Goal: Information Seeking & Learning: Learn about a topic

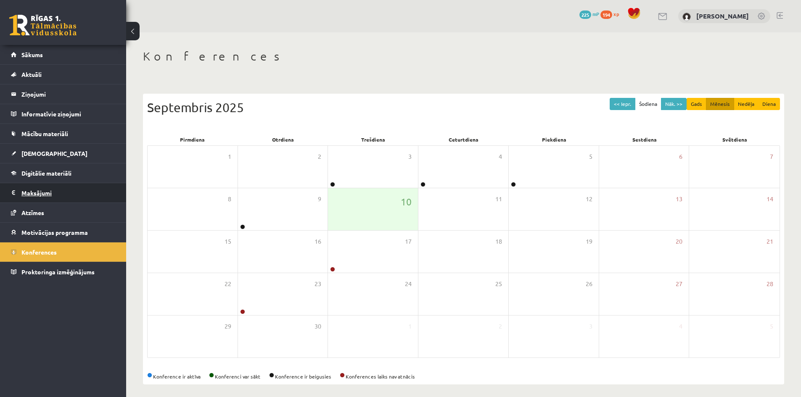
scroll to position [5, 0]
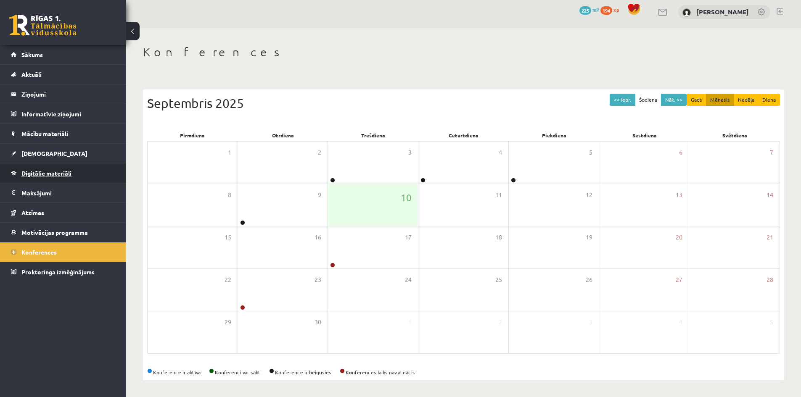
click at [52, 172] on span "Digitālie materiāli" at bounding box center [46, 173] width 50 height 8
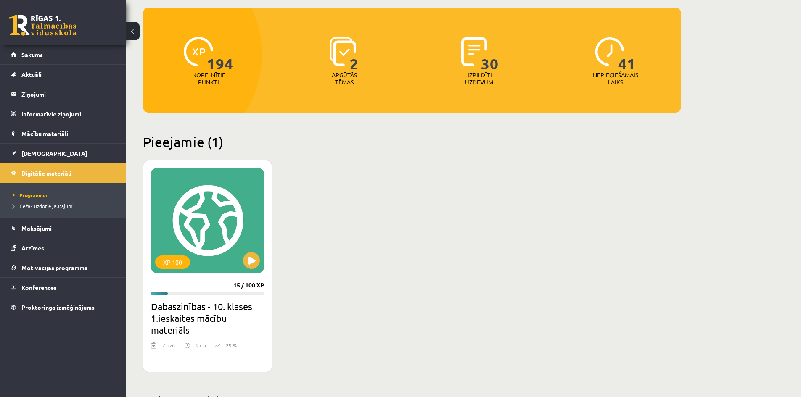
scroll to position [89, 0]
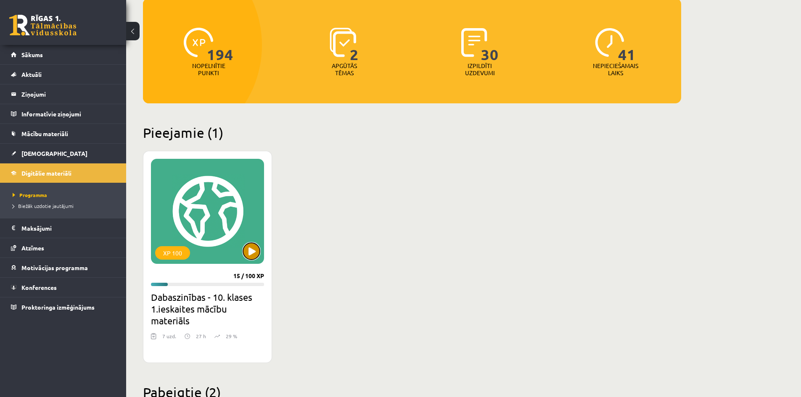
click at [250, 253] on button at bounding box center [251, 251] width 17 height 17
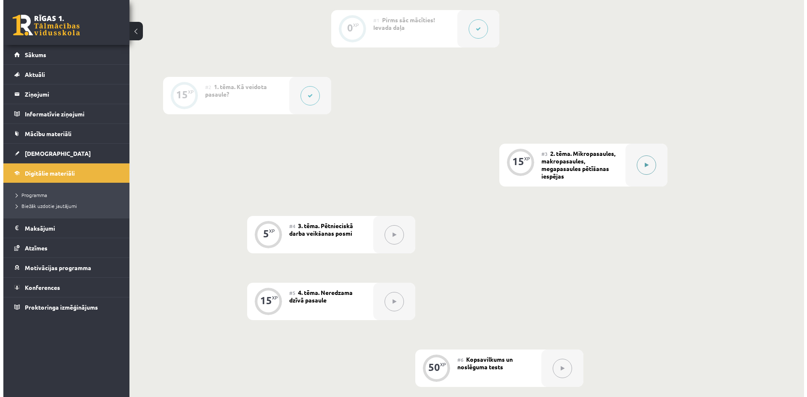
scroll to position [210, 0]
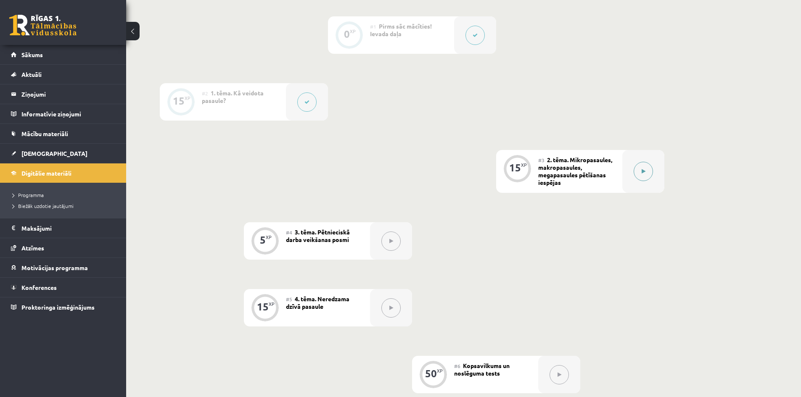
click at [642, 177] on button at bounding box center [643, 171] width 19 height 19
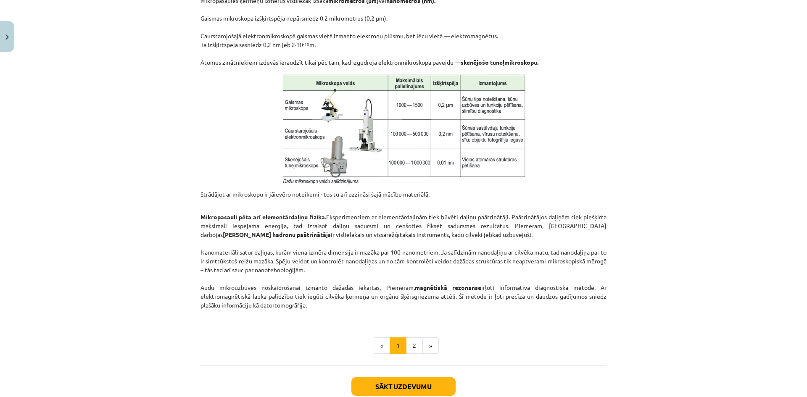
scroll to position [589, 0]
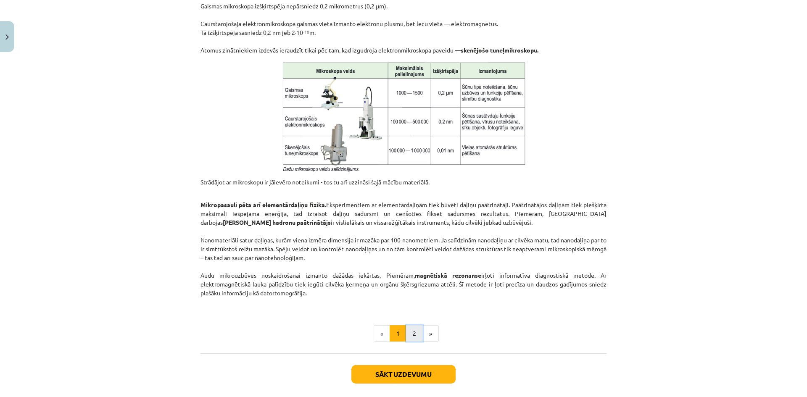
click at [411, 338] on button "2" at bounding box center [414, 333] width 17 height 17
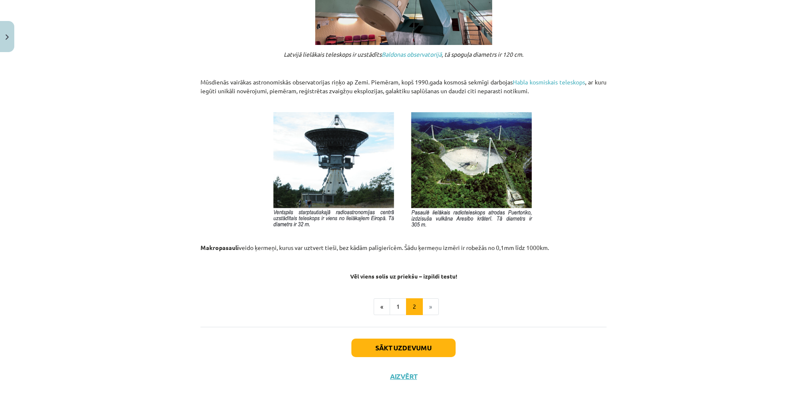
scroll to position [837, 0]
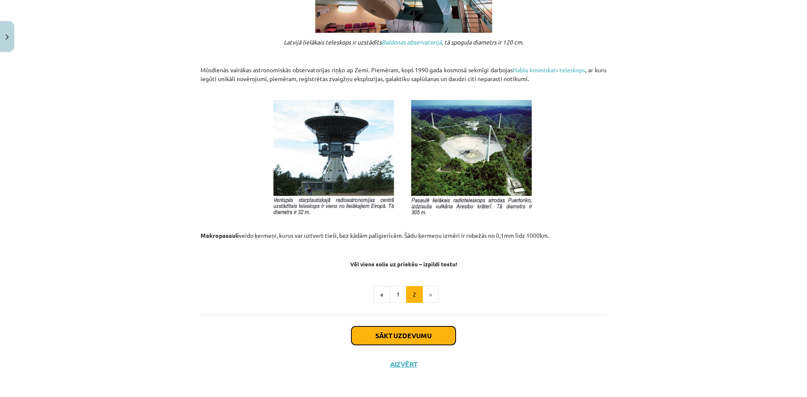
click at [392, 332] on button "Sākt uzdevumu" at bounding box center [403, 336] width 104 height 18
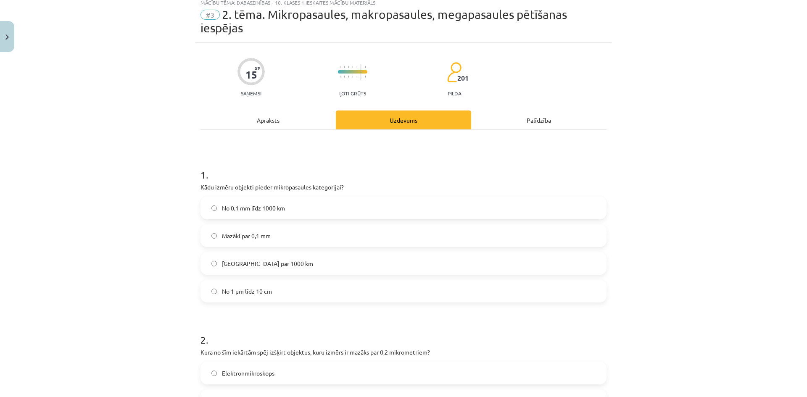
scroll to position [21, 0]
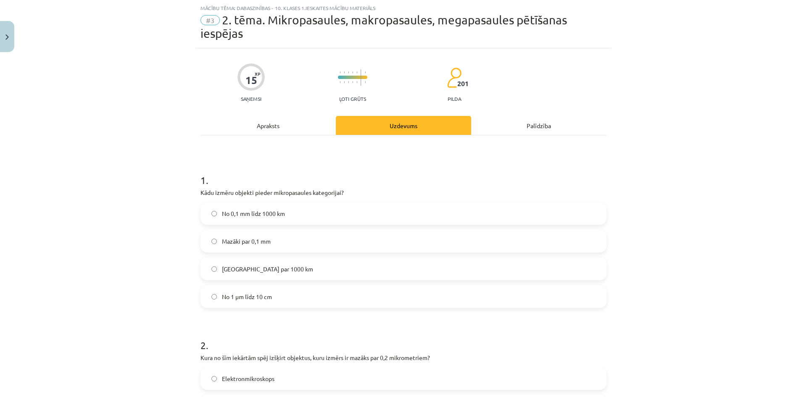
click at [313, 235] on label "Mazāki par 0,1 mm" at bounding box center [403, 241] width 404 height 21
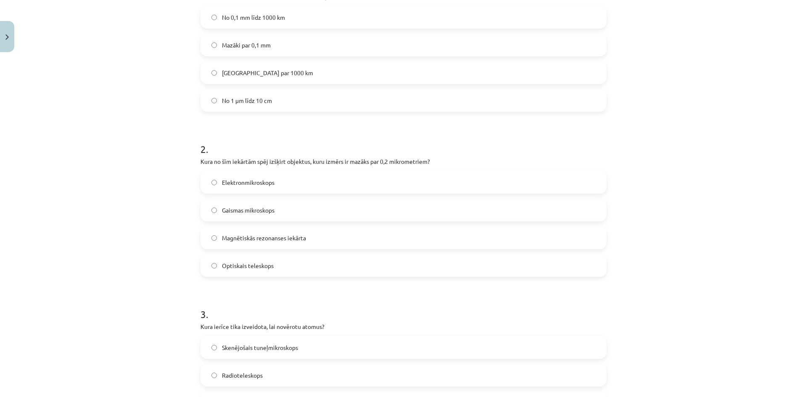
scroll to position [231, 0]
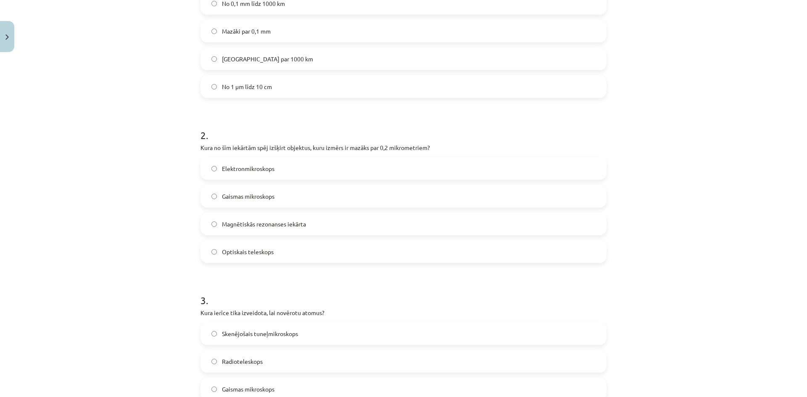
click at [286, 187] on label "Gaismas mikroskops" at bounding box center [403, 196] width 404 height 21
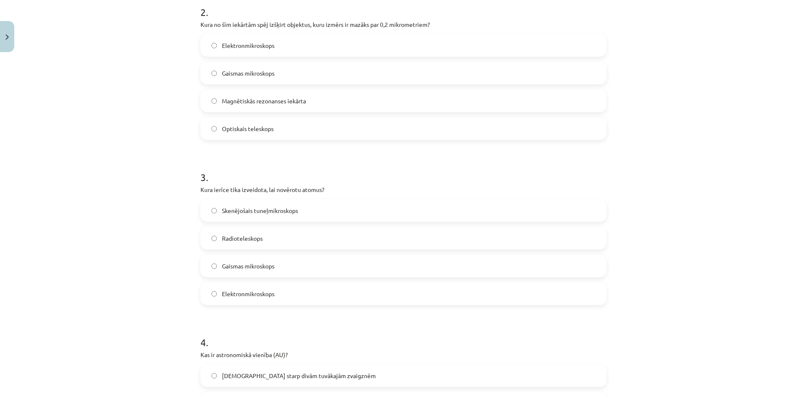
scroll to position [399, 0]
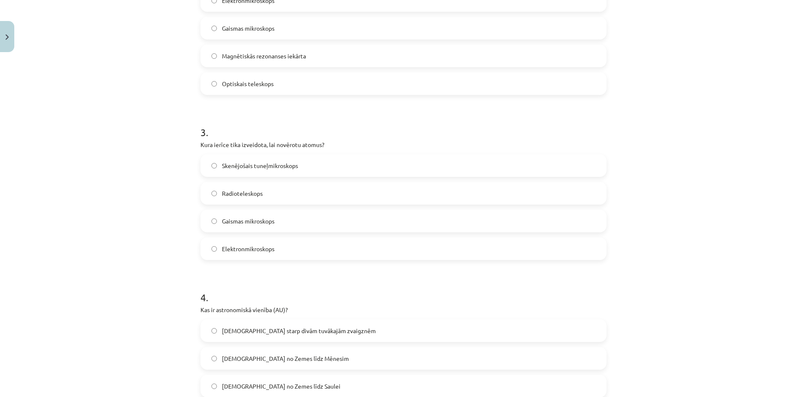
click at [280, 255] on label "Elektronmikroskops" at bounding box center [403, 248] width 404 height 21
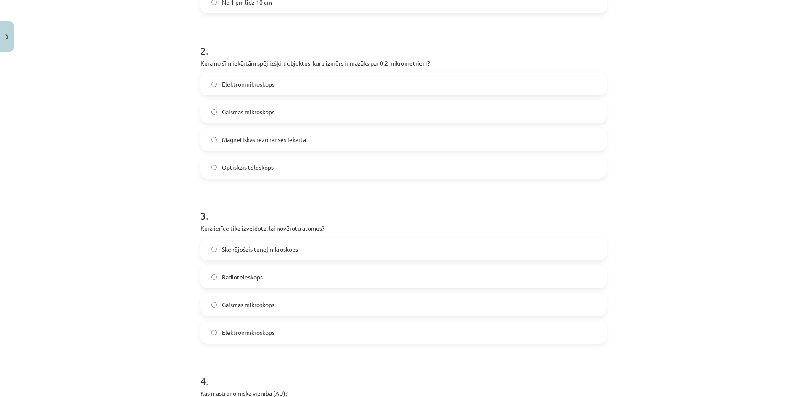
scroll to position [315, 0]
click at [284, 85] on label "Elektronmikroskops" at bounding box center [403, 84] width 404 height 21
click at [283, 102] on label "Gaismas mikroskops" at bounding box center [403, 112] width 404 height 21
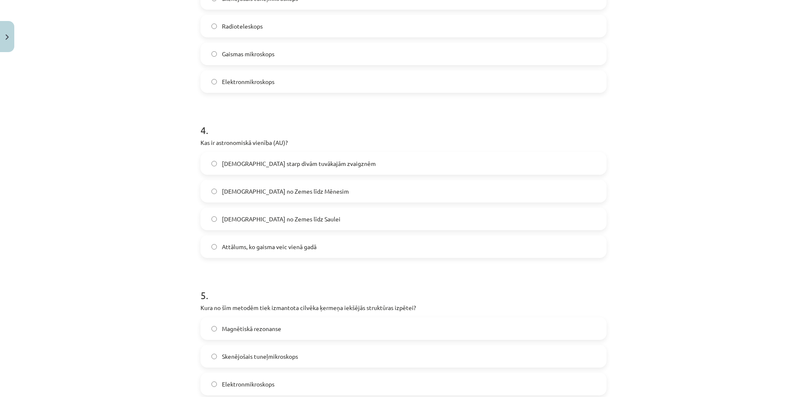
scroll to position [568, 0]
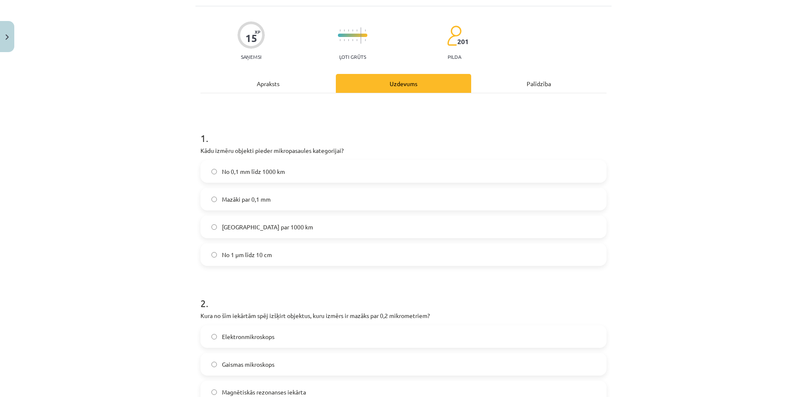
click at [292, 84] on div "Apraksts" at bounding box center [268, 83] width 135 height 19
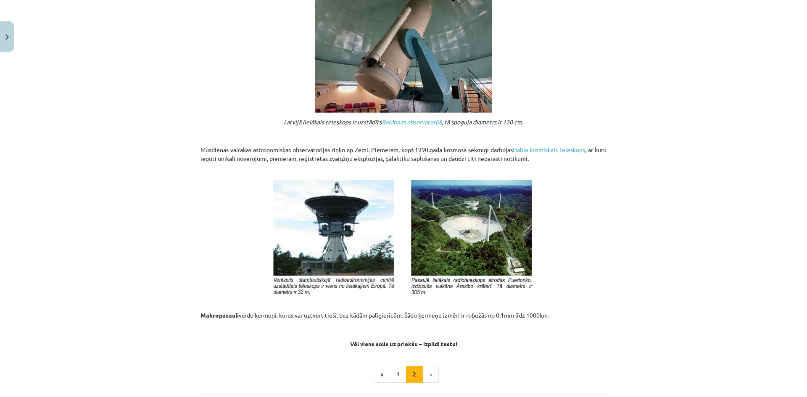
scroll to position [840, 0]
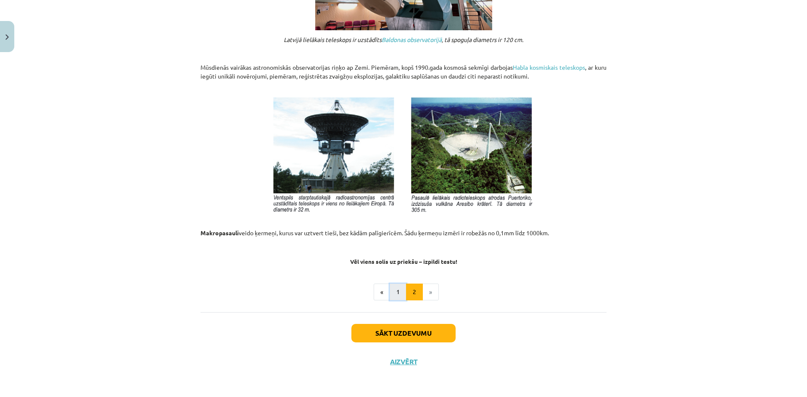
click at [400, 293] on button "1" at bounding box center [398, 292] width 17 height 17
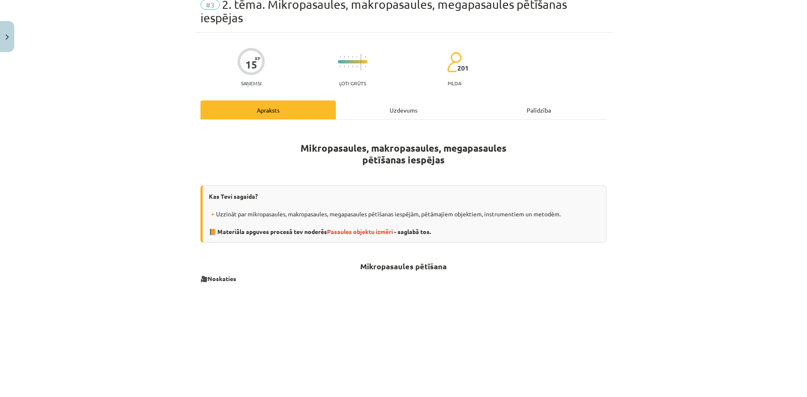
scroll to position [0, 0]
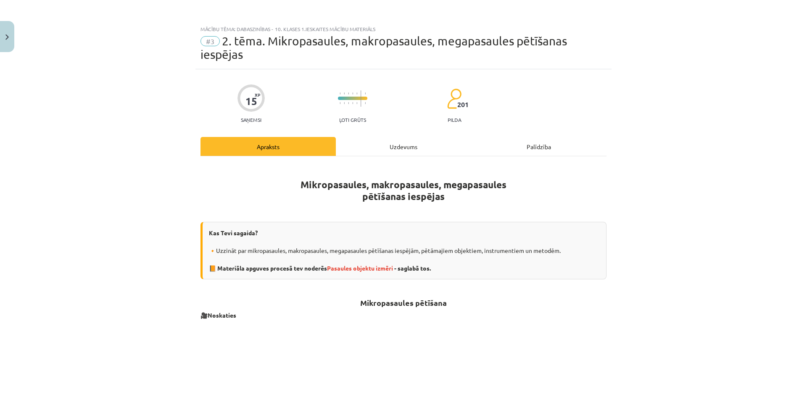
click at [415, 150] on div "Uzdevums" at bounding box center [403, 146] width 135 height 19
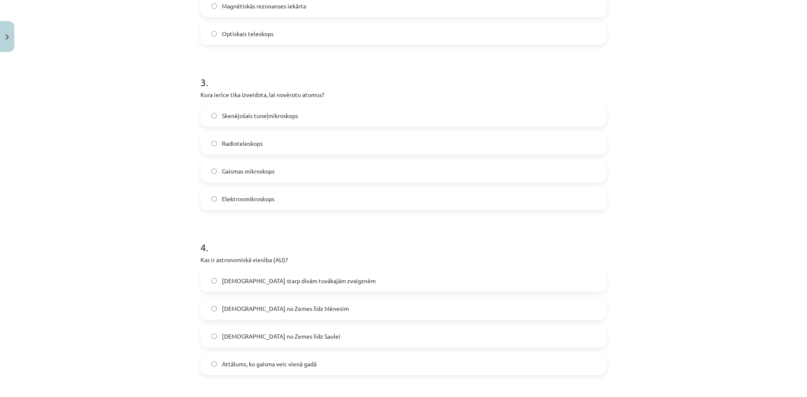
scroll to position [438, 0]
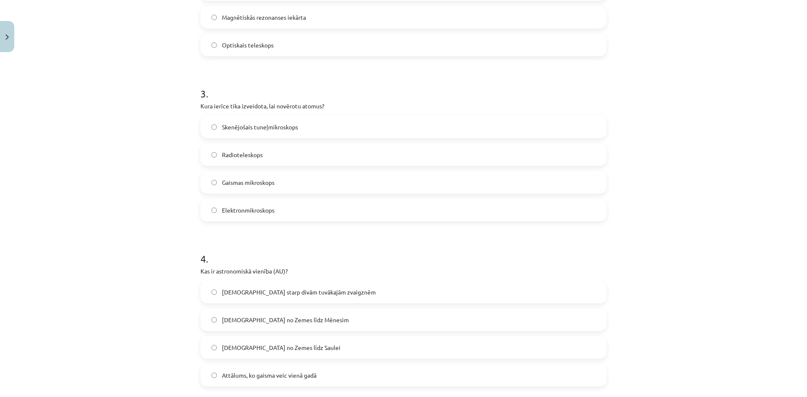
click at [301, 131] on label "Skenējošais tuneļmikroskops" at bounding box center [403, 126] width 404 height 21
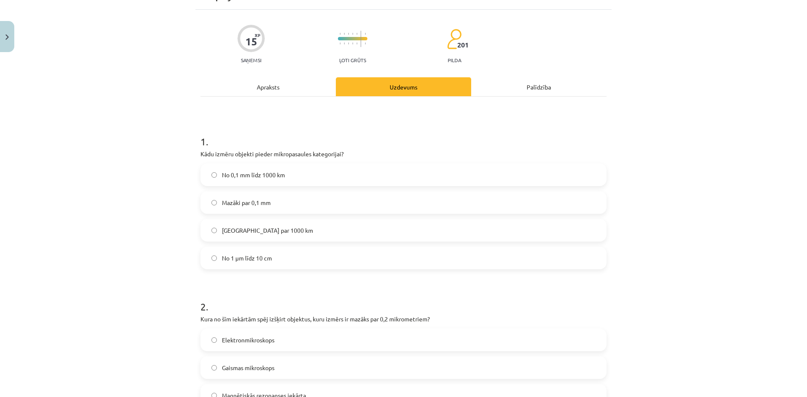
scroll to position [18, 0]
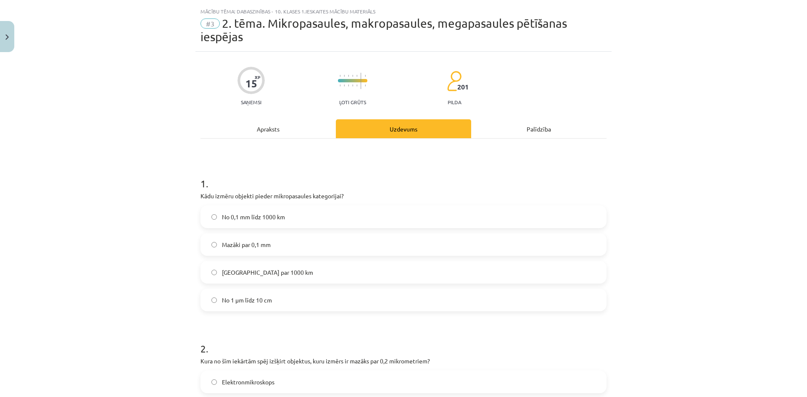
click at [276, 128] on div "Apraksts" at bounding box center [268, 128] width 135 height 19
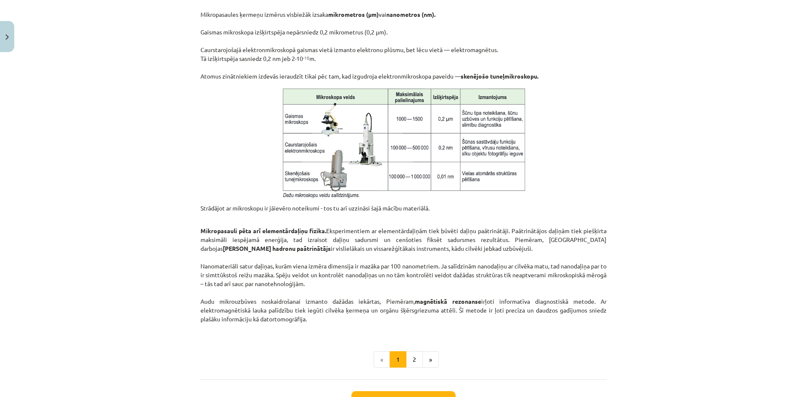
scroll to position [568, 0]
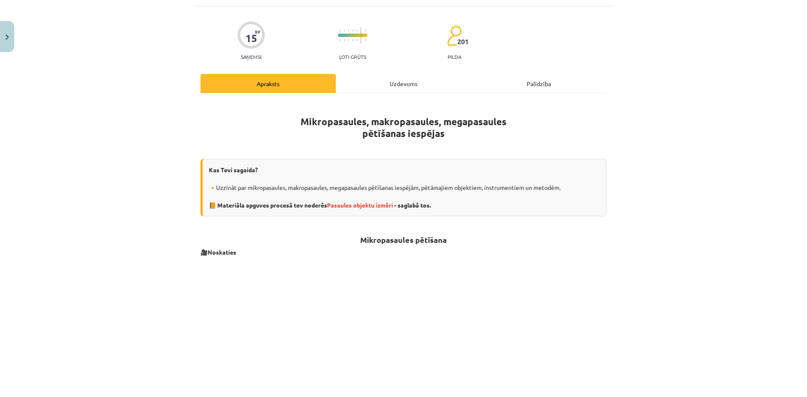
click at [381, 86] on div "Uzdevums" at bounding box center [403, 83] width 135 height 19
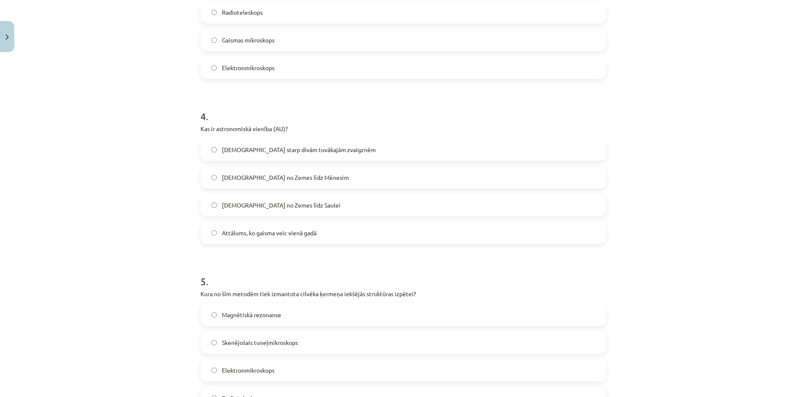
scroll to position [610, 0]
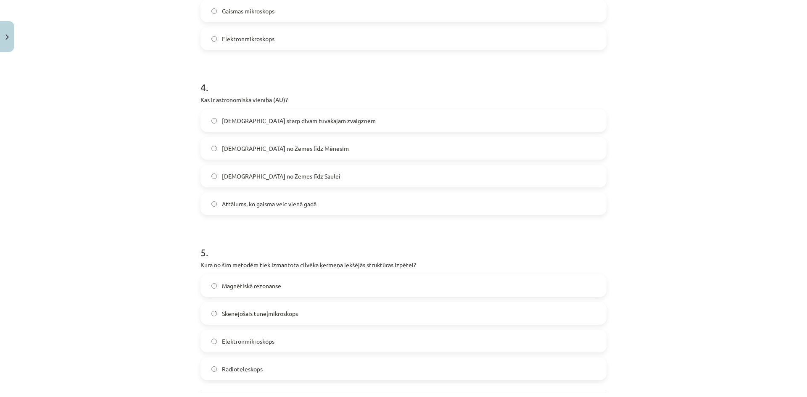
click at [309, 180] on label "Attālums no Zemes līdz Saulei" at bounding box center [403, 176] width 404 height 21
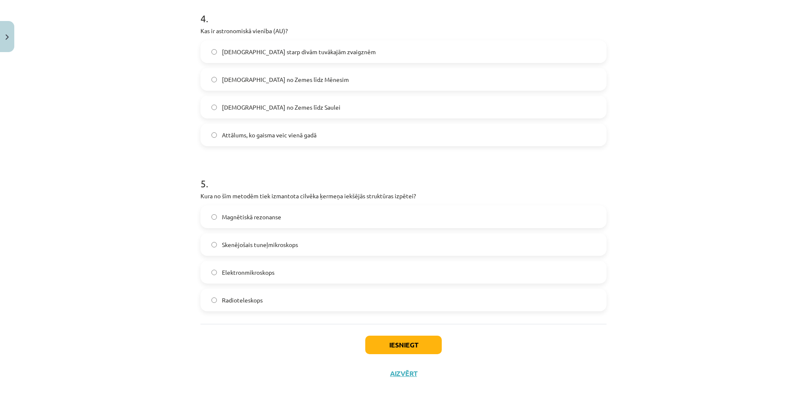
scroll to position [690, 0]
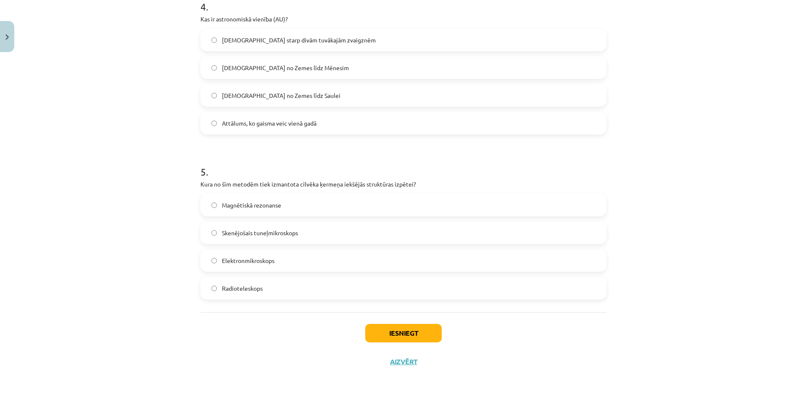
click at [279, 206] on label "Magnētiskā rezonanse" at bounding box center [403, 205] width 404 height 21
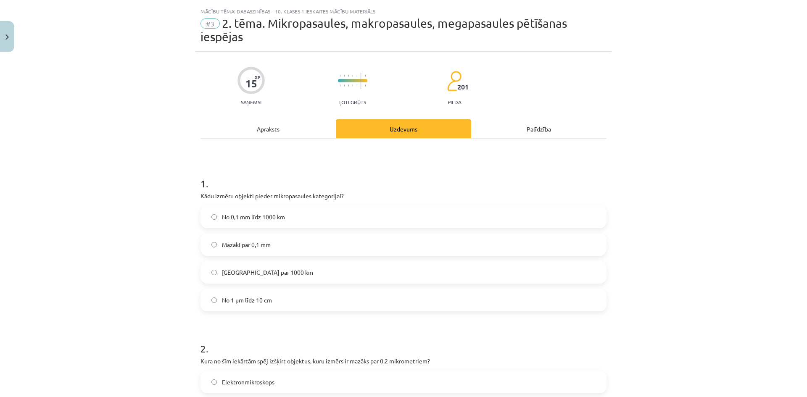
click at [262, 135] on div "Apraksts" at bounding box center [268, 128] width 135 height 19
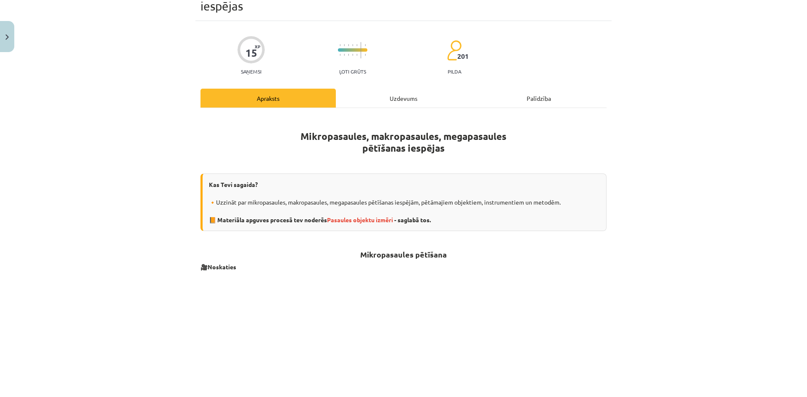
scroll to position [0, 0]
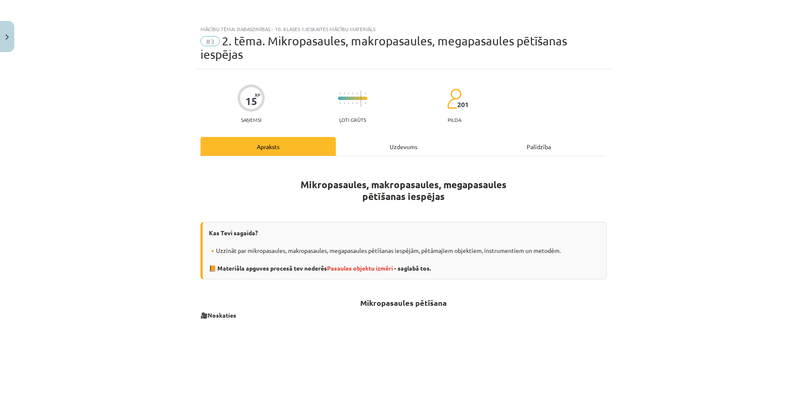
click at [417, 145] on div "Uzdevums" at bounding box center [403, 146] width 135 height 19
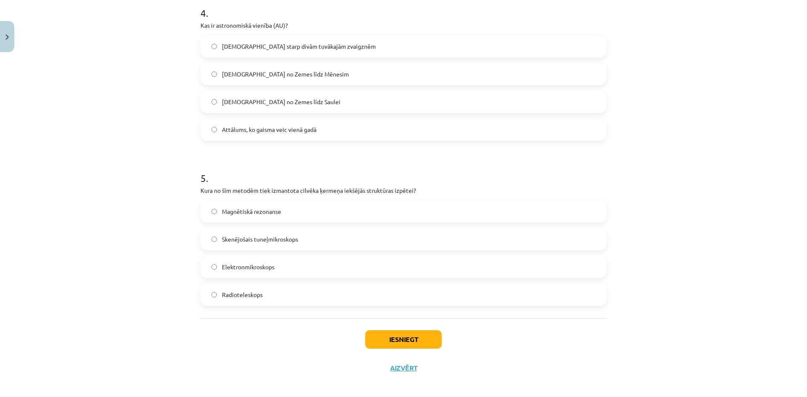
scroll to position [690, 0]
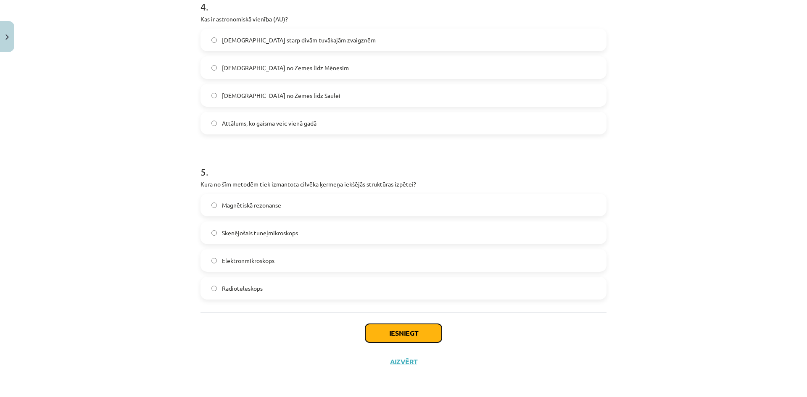
click at [399, 330] on button "Iesniegt" at bounding box center [403, 333] width 77 height 18
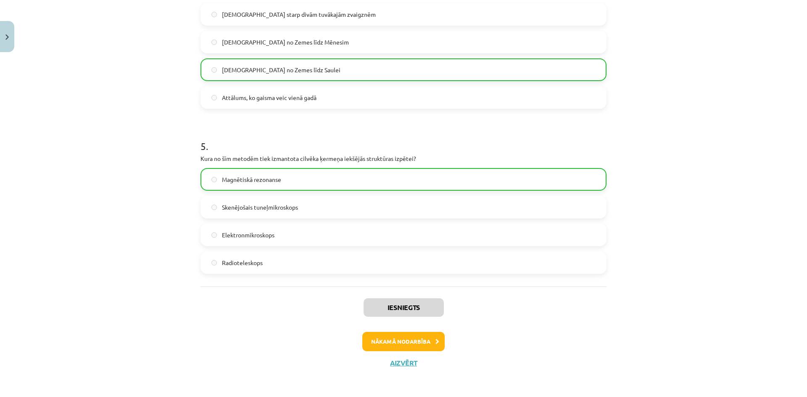
scroll to position [717, 0]
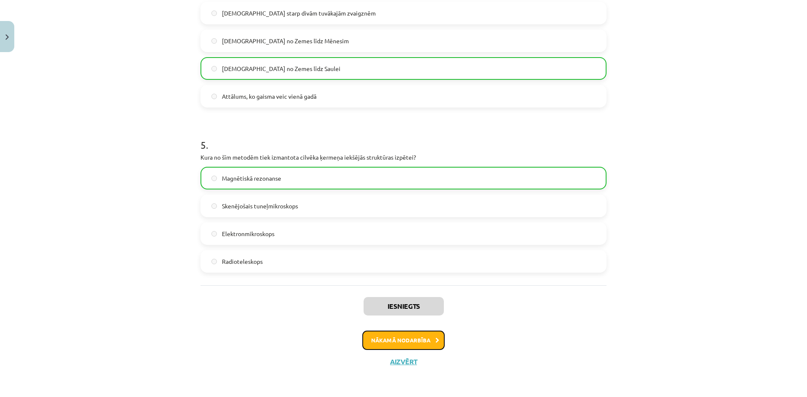
click at [412, 338] on button "Nākamā nodarbība" at bounding box center [403, 340] width 82 height 19
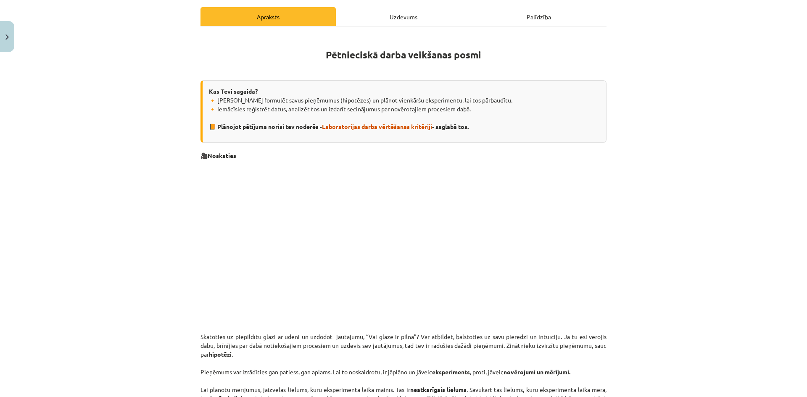
scroll to position [138, 0]
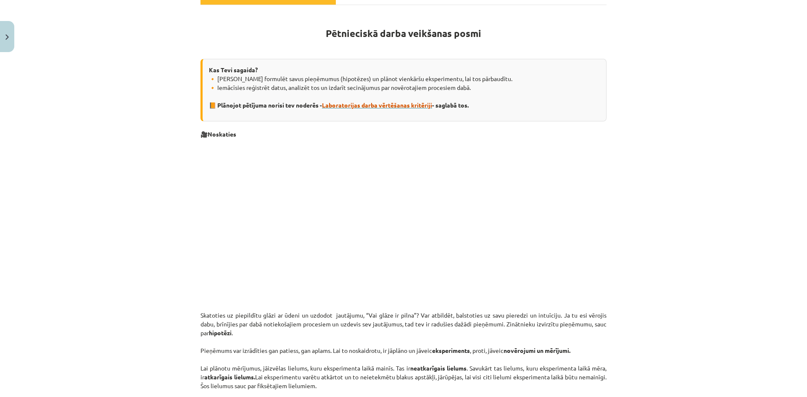
click at [391, 106] on span "Laboratorijas darba vērtēšanas kritēriji" at bounding box center [377, 105] width 110 height 8
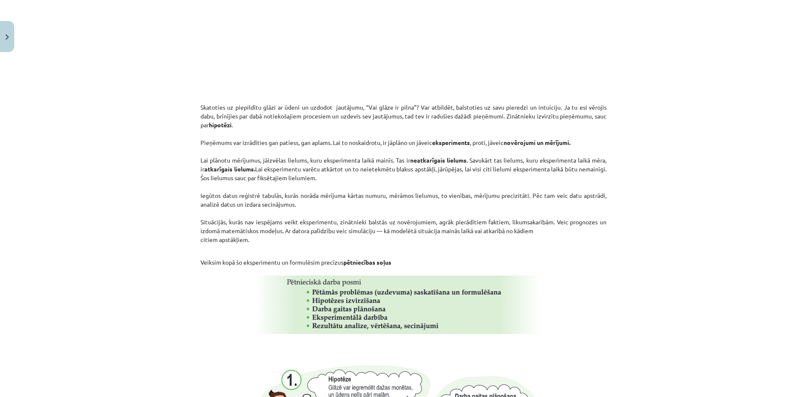
scroll to position [348, 0]
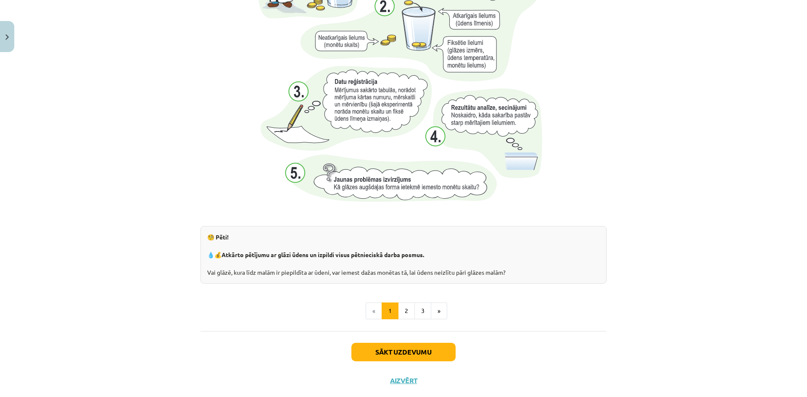
scroll to position [811, 0]
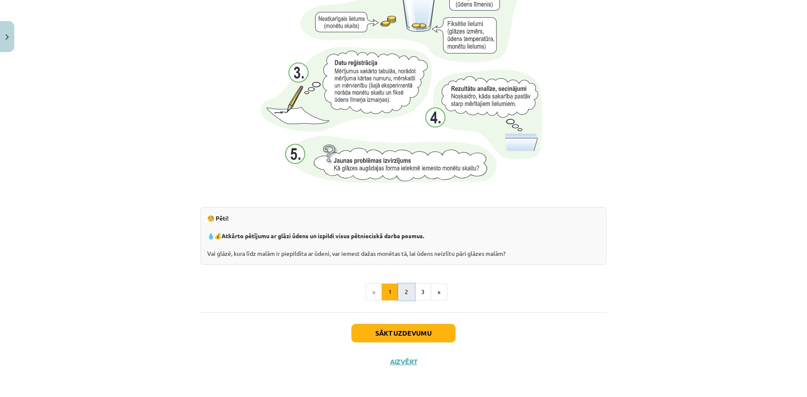
click at [408, 294] on button "2" at bounding box center [406, 292] width 17 height 17
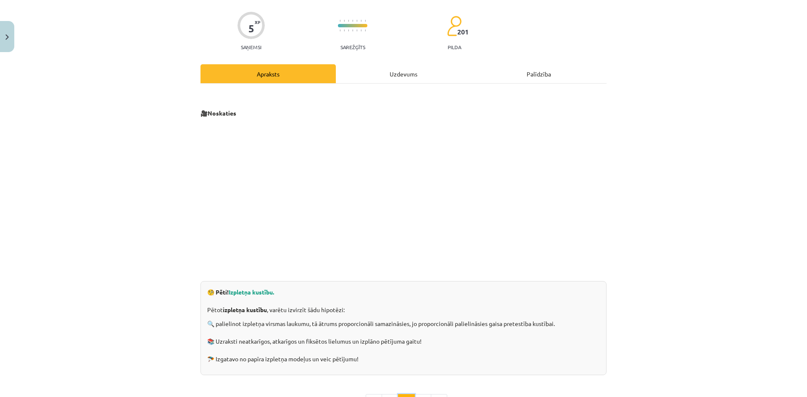
scroll to position [44, 0]
